Goal: Find specific page/section: Find specific page/section

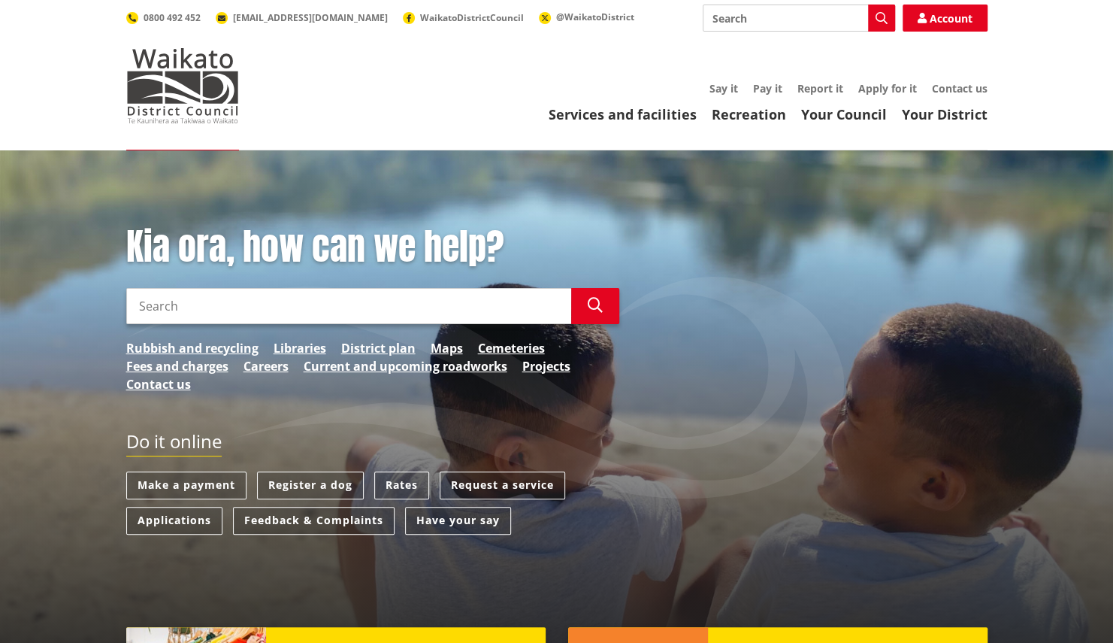
click at [280, 311] on input "Search" at bounding box center [348, 306] width 445 height 36
click at [836, 114] on link "Your Council" at bounding box center [844, 114] width 86 height 18
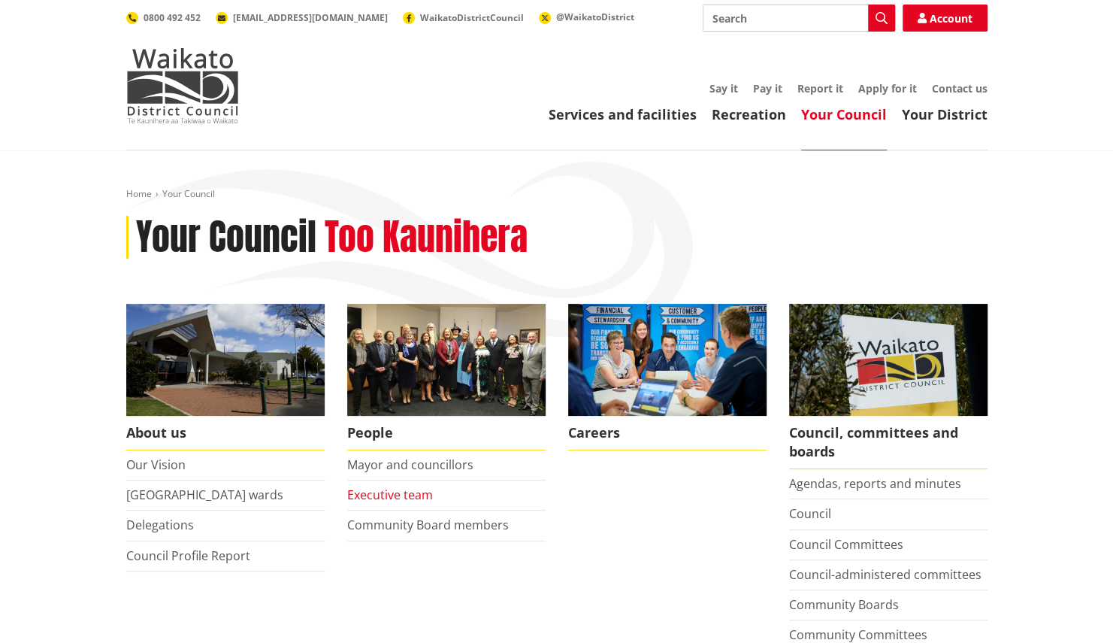
click at [416, 490] on link "Executive team" at bounding box center [390, 494] width 86 height 17
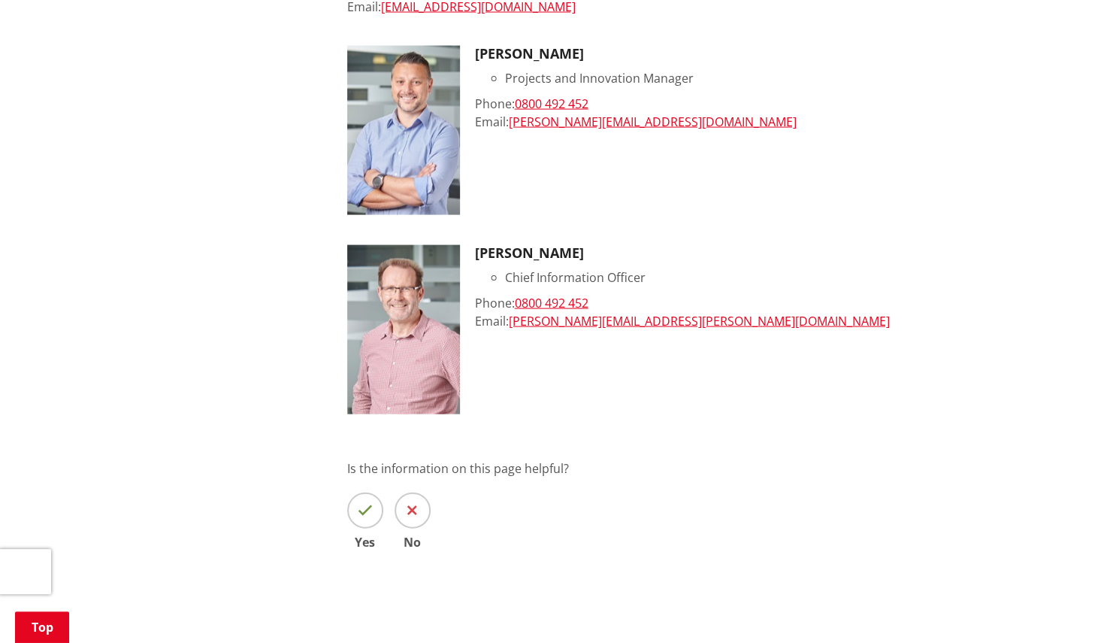
scroll to position [1578, 0]
